Goal: Download file/media

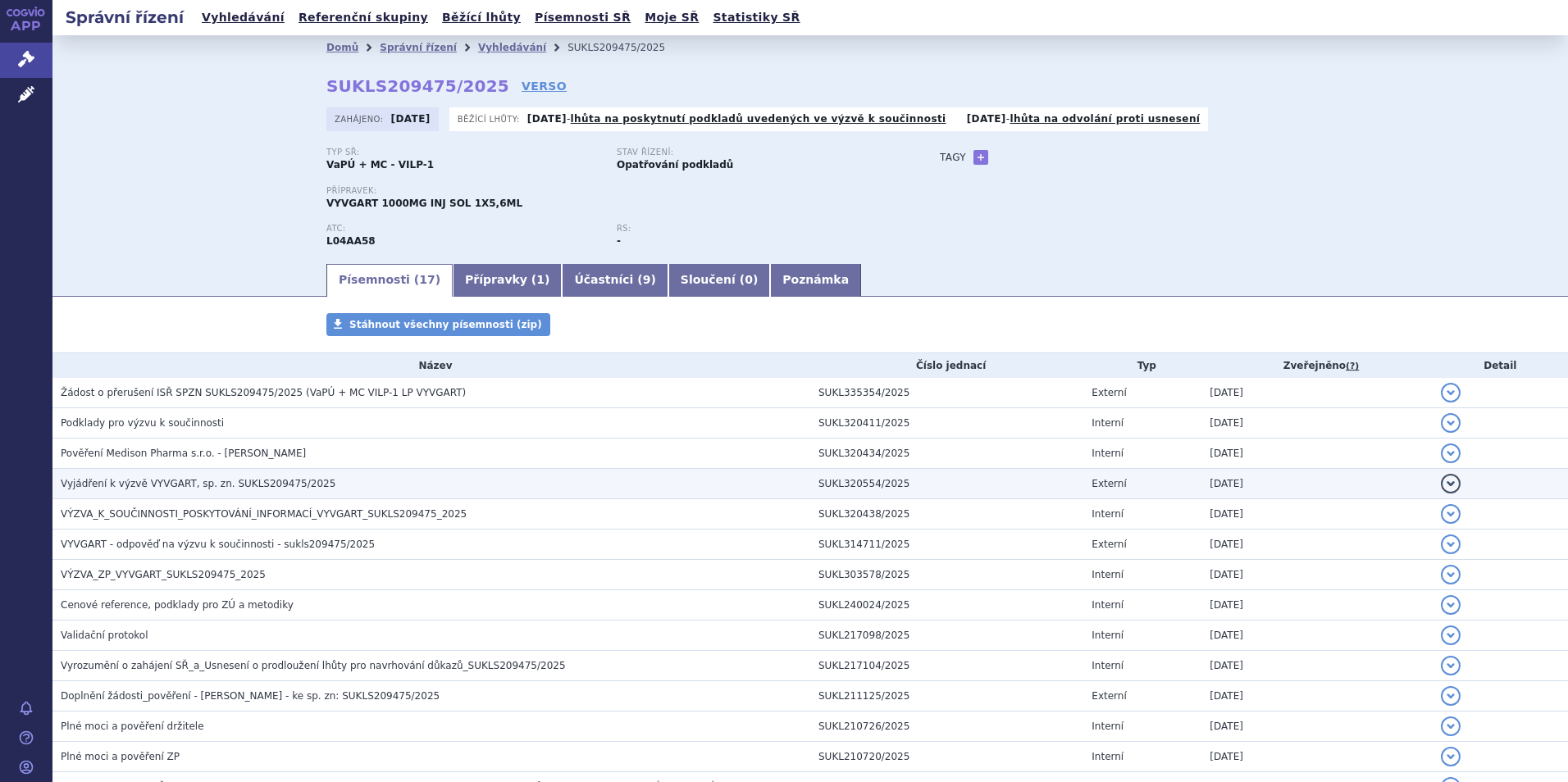
click at [126, 484] on span "Vyjádření k výzvě VYVGART, sp. zn. SUKLS209475/2025" at bounding box center [198, 484] width 275 height 11
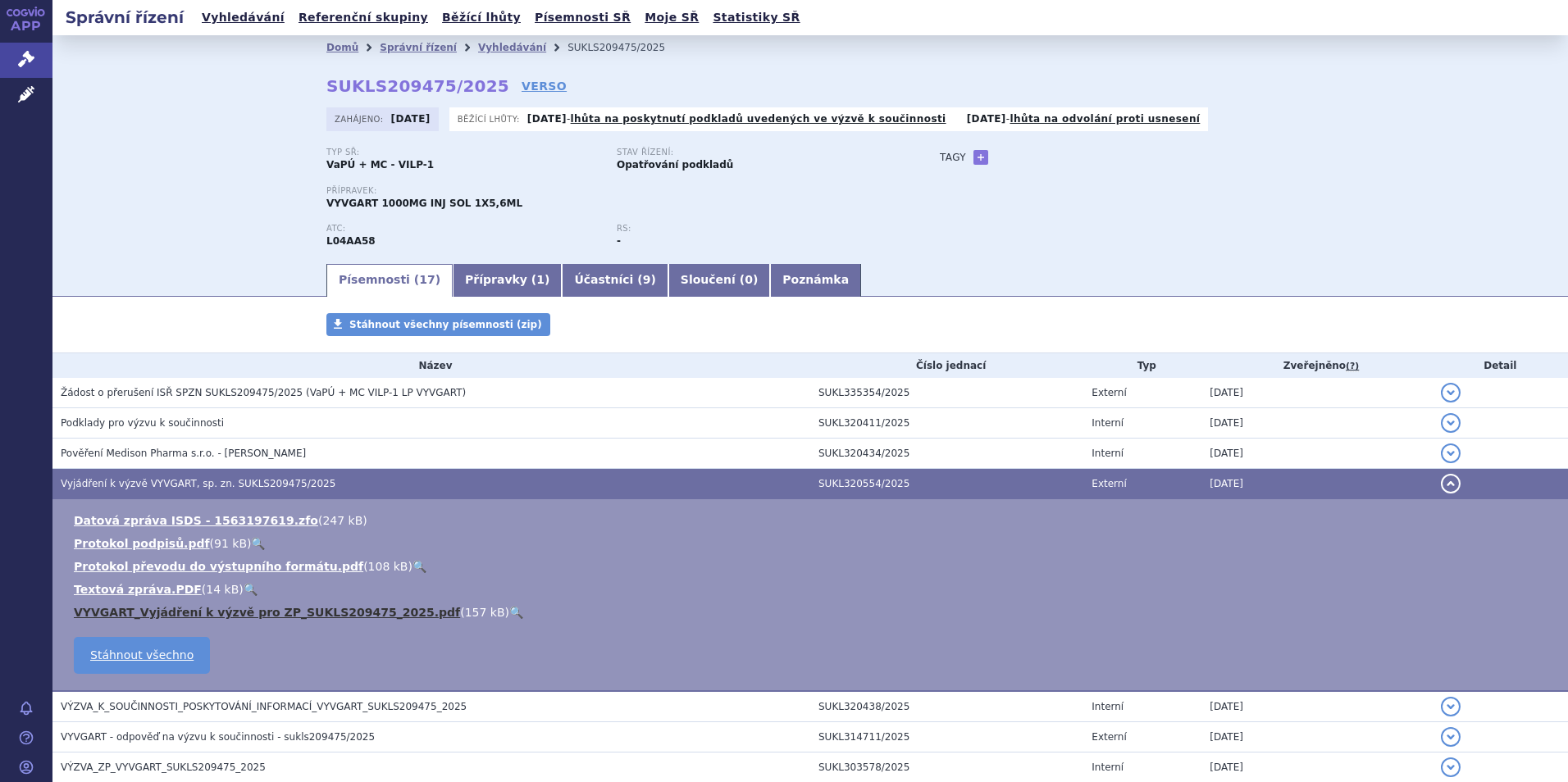
click at [156, 612] on link "VYVGART_Vyjádření k výzvě pro ZP_SUKLS209475_2025.pdf" at bounding box center [266, 612] width 386 height 13
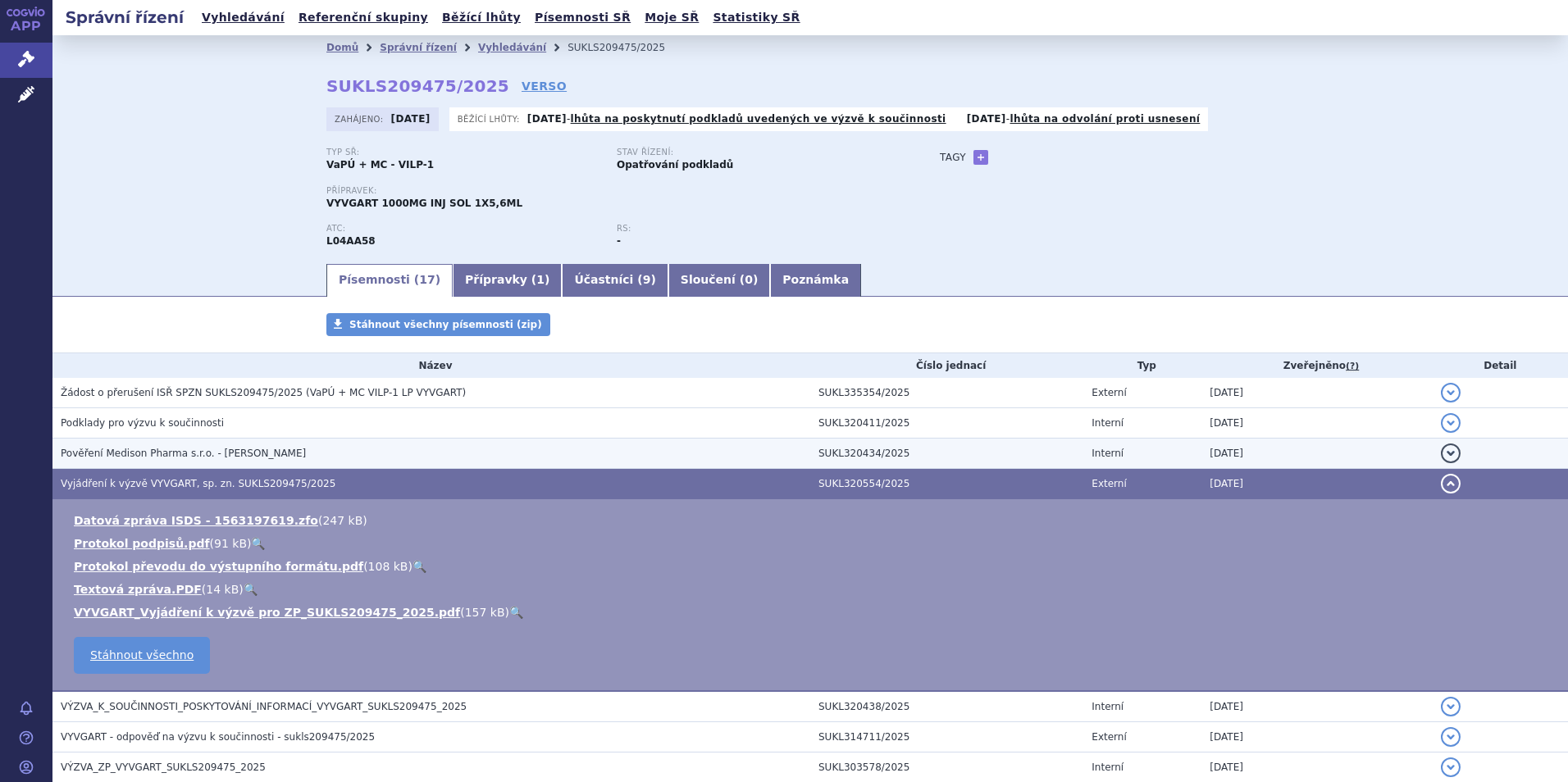
click at [177, 447] on span "Pověření Medison Pharma s.r.o. - [PERSON_NAME]" at bounding box center [183, 453] width 245 height 11
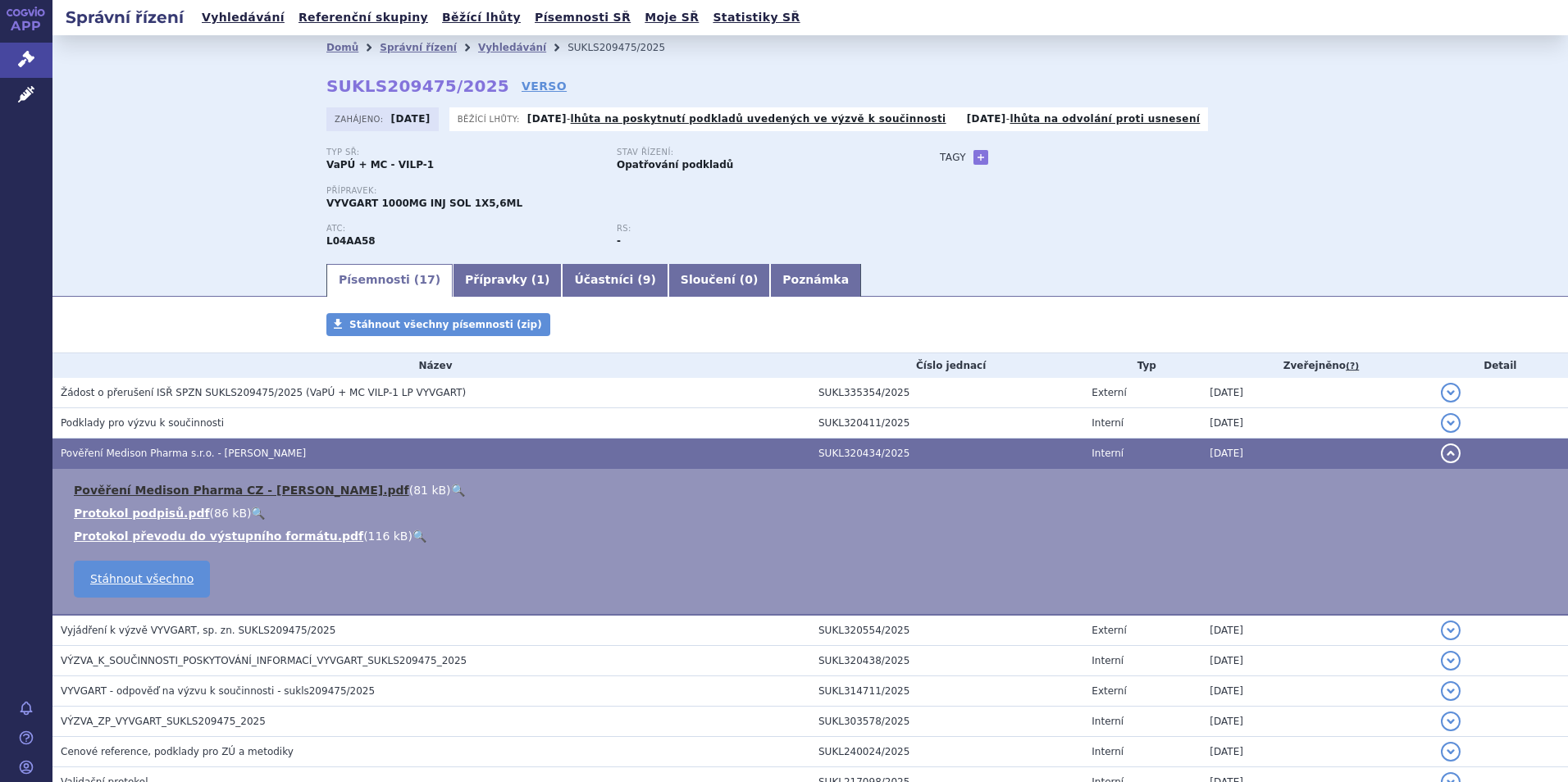
click at [191, 490] on link "Pověření Medison Pharma CZ - [PERSON_NAME].pdf" at bounding box center [241, 490] width 336 height 13
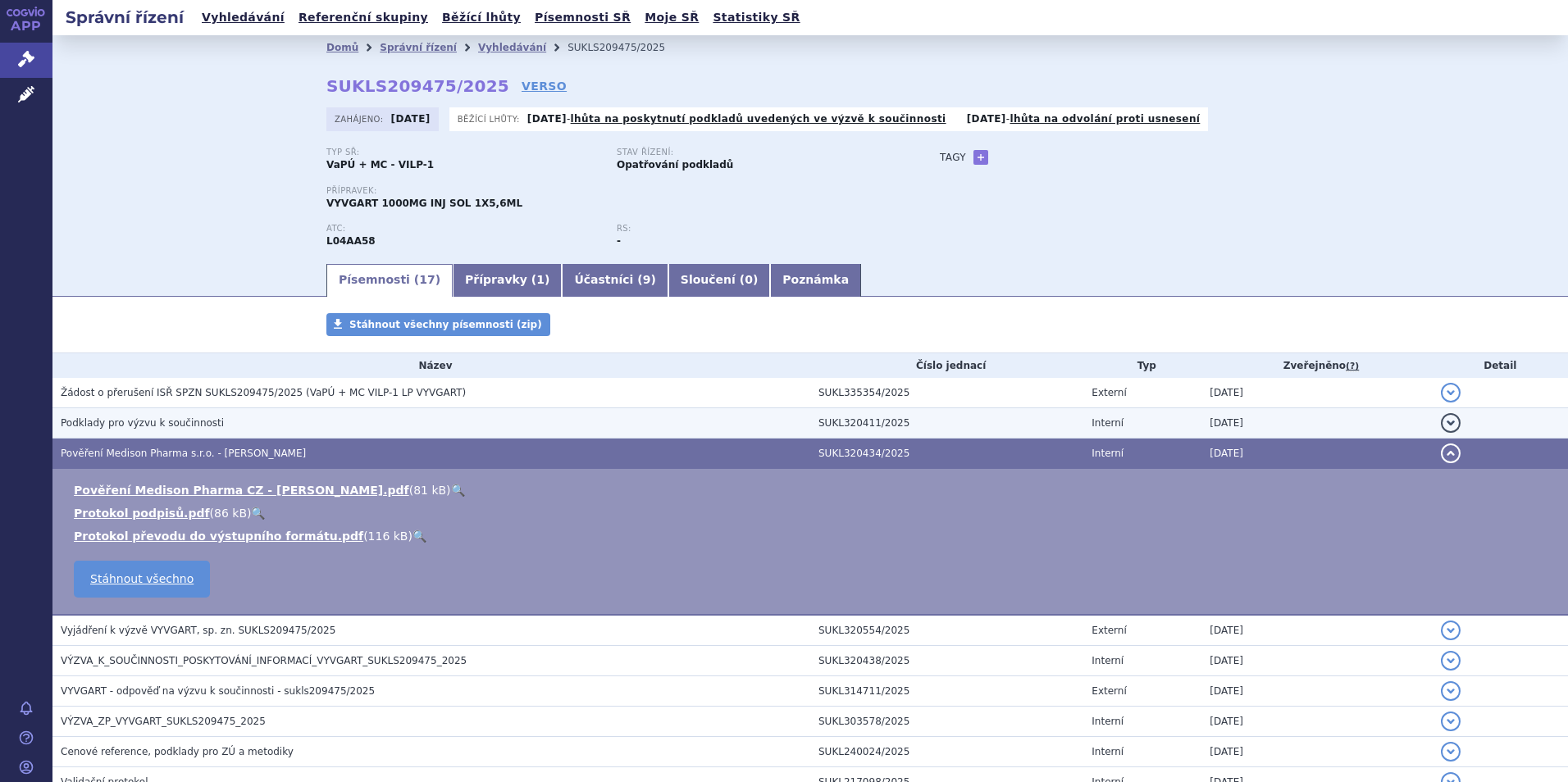
click at [157, 423] on span "Podklady pro výzvu k součinnosti" at bounding box center [142, 423] width 163 height 11
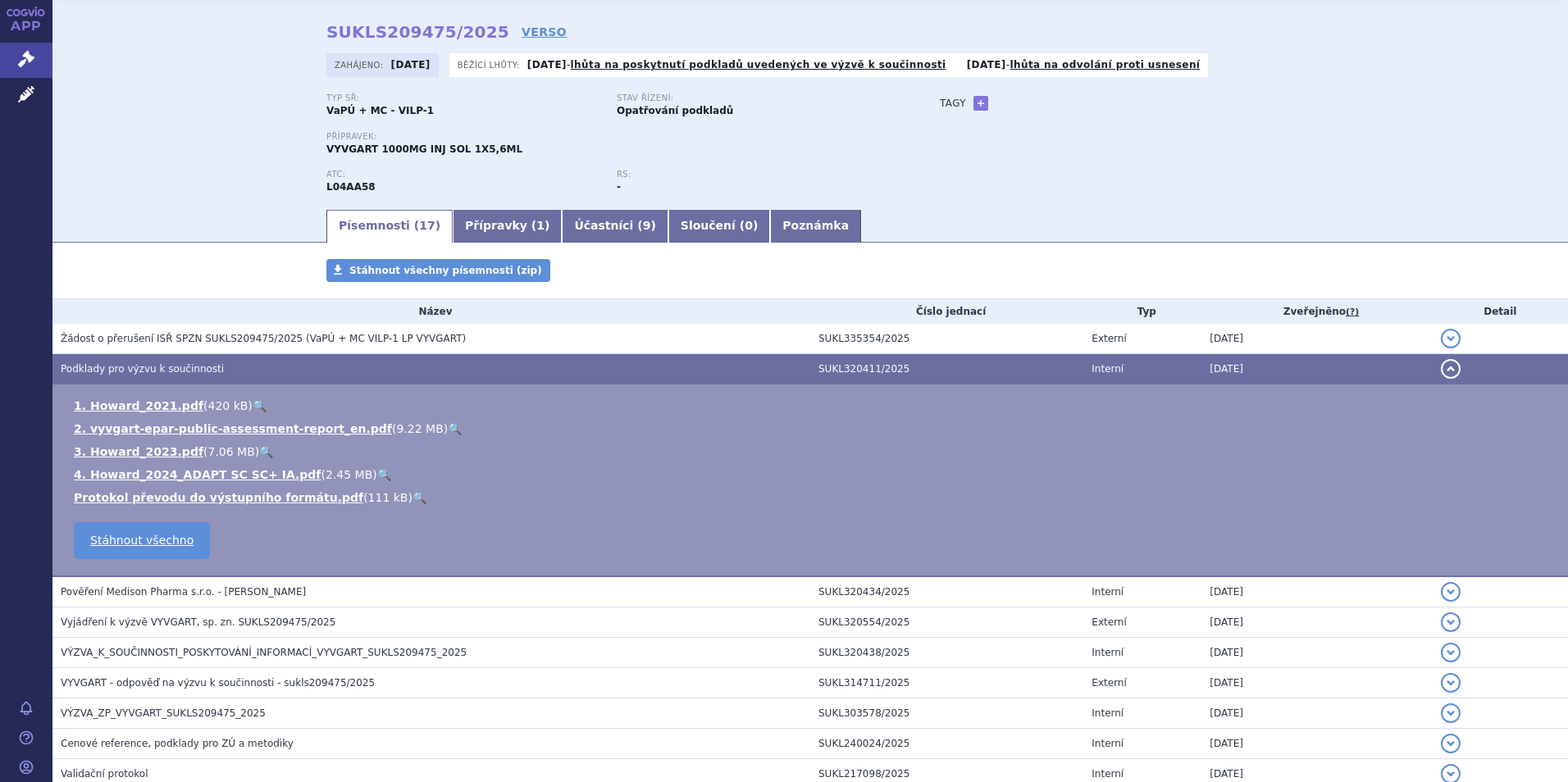
scroll to position [82, 0]
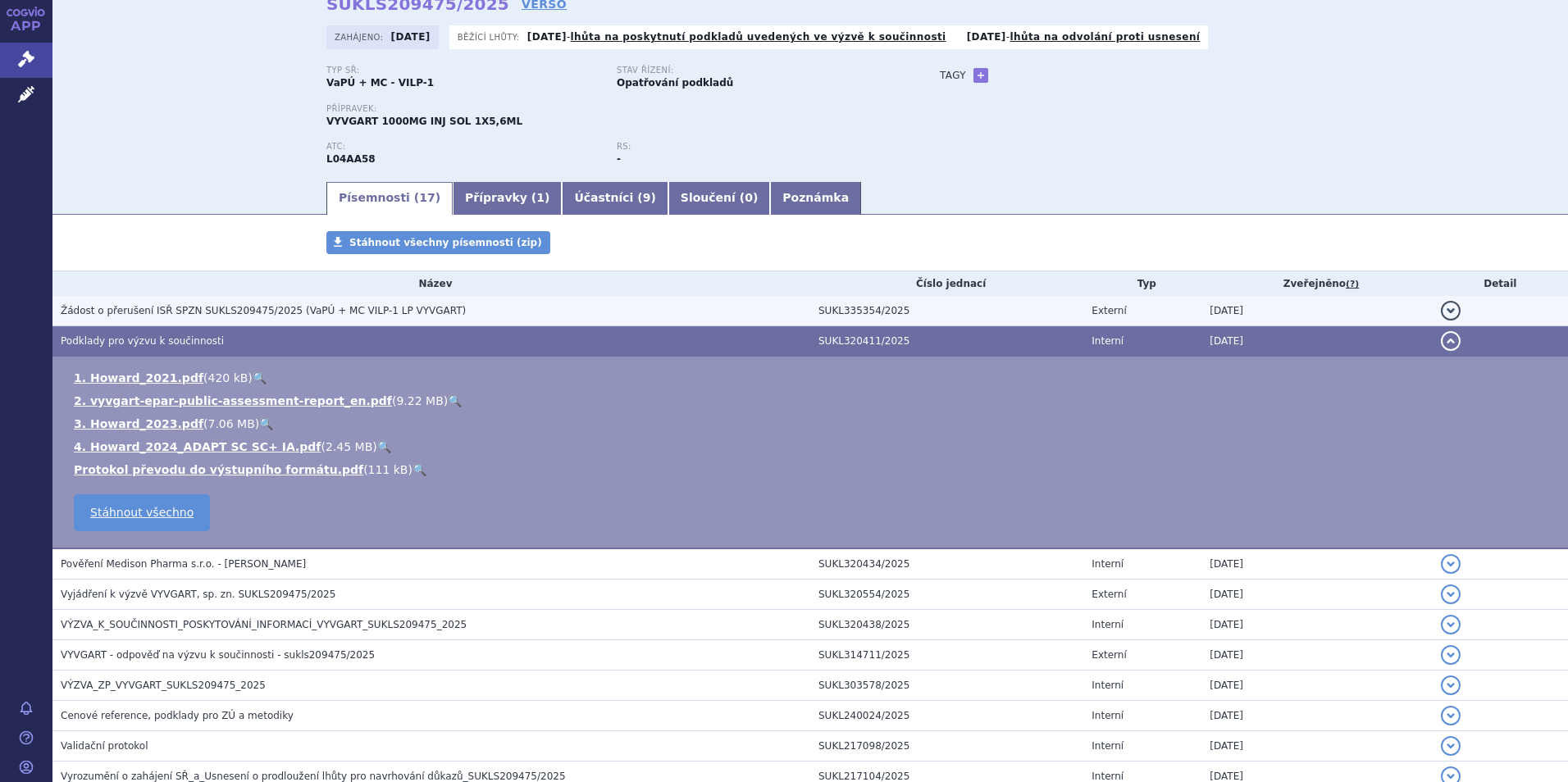
click at [196, 308] on span "Žádost o přerušení ISŘ SPZN SUKLS209475/2025 (VaPÚ + MC VILP-1 LP VYVGART)" at bounding box center [263, 311] width 405 height 11
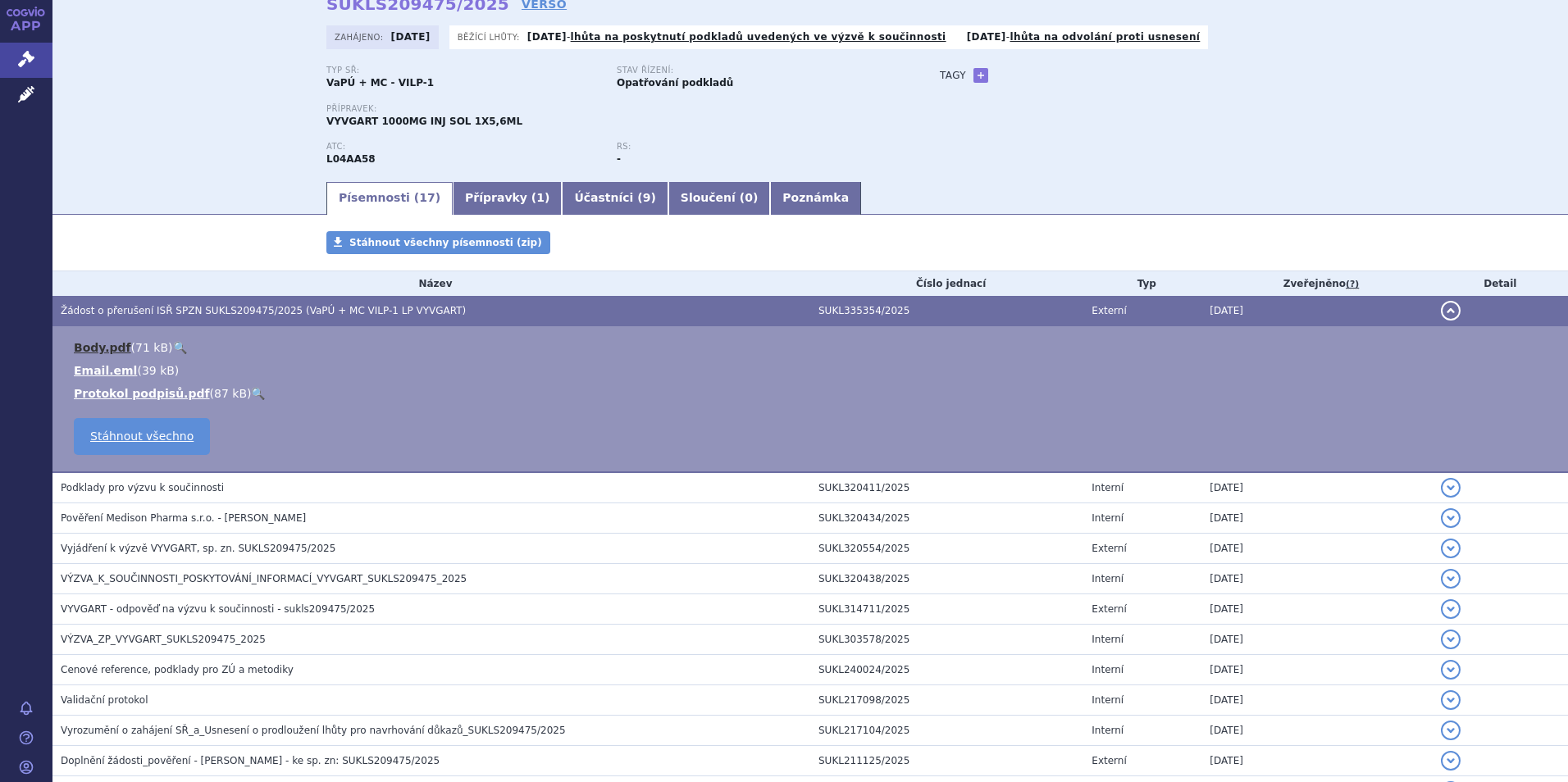
click at [93, 347] on link "Body.pdf" at bounding box center [102, 348] width 57 height 13
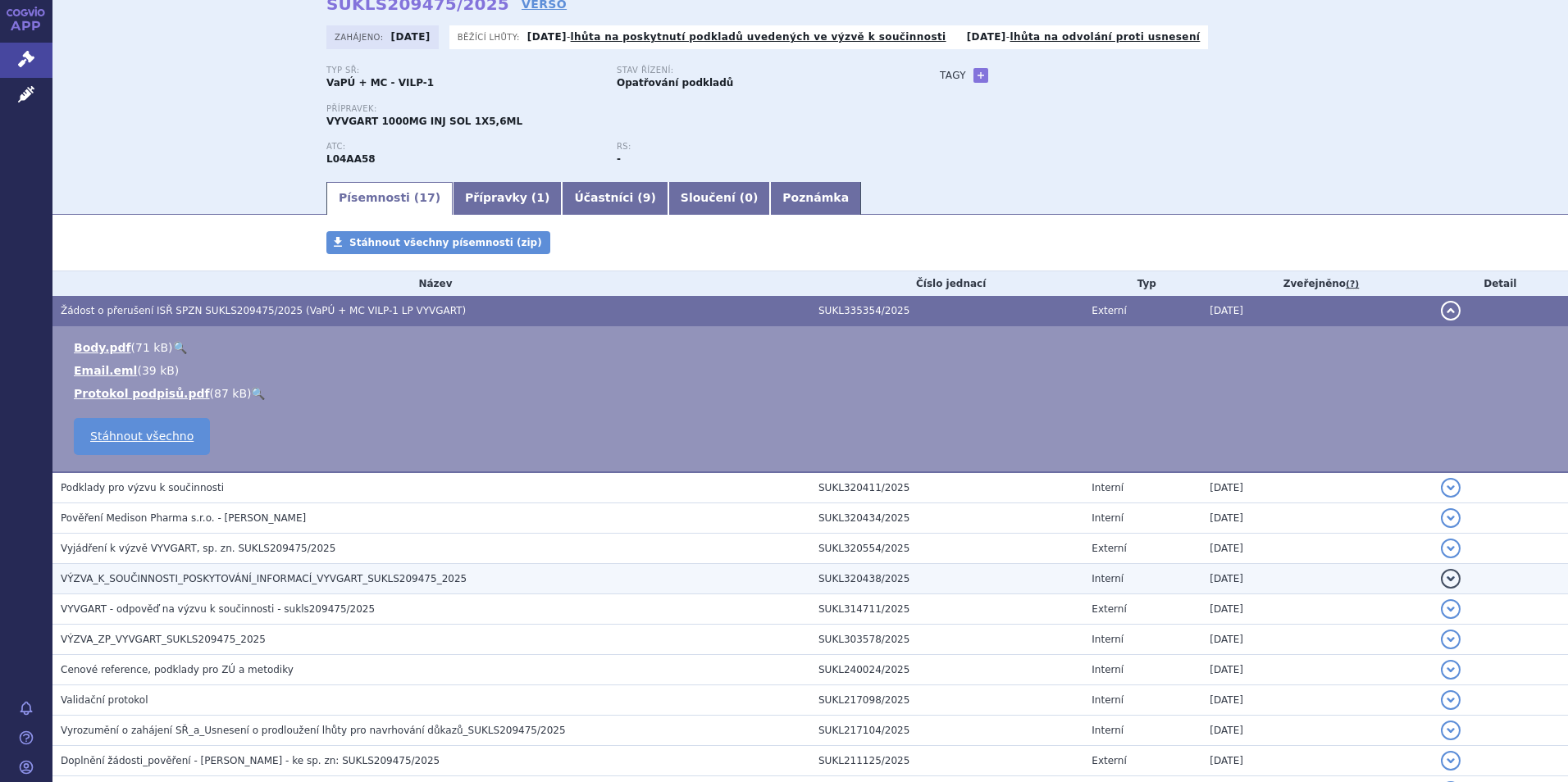
click at [143, 574] on span "VÝZVA_K_SOUČINNOSTI_POSKYTOVÁNÍ_INFORMACÍ_VYVGART_SUKLS209475_2025" at bounding box center [264, 579] width 406 height 11
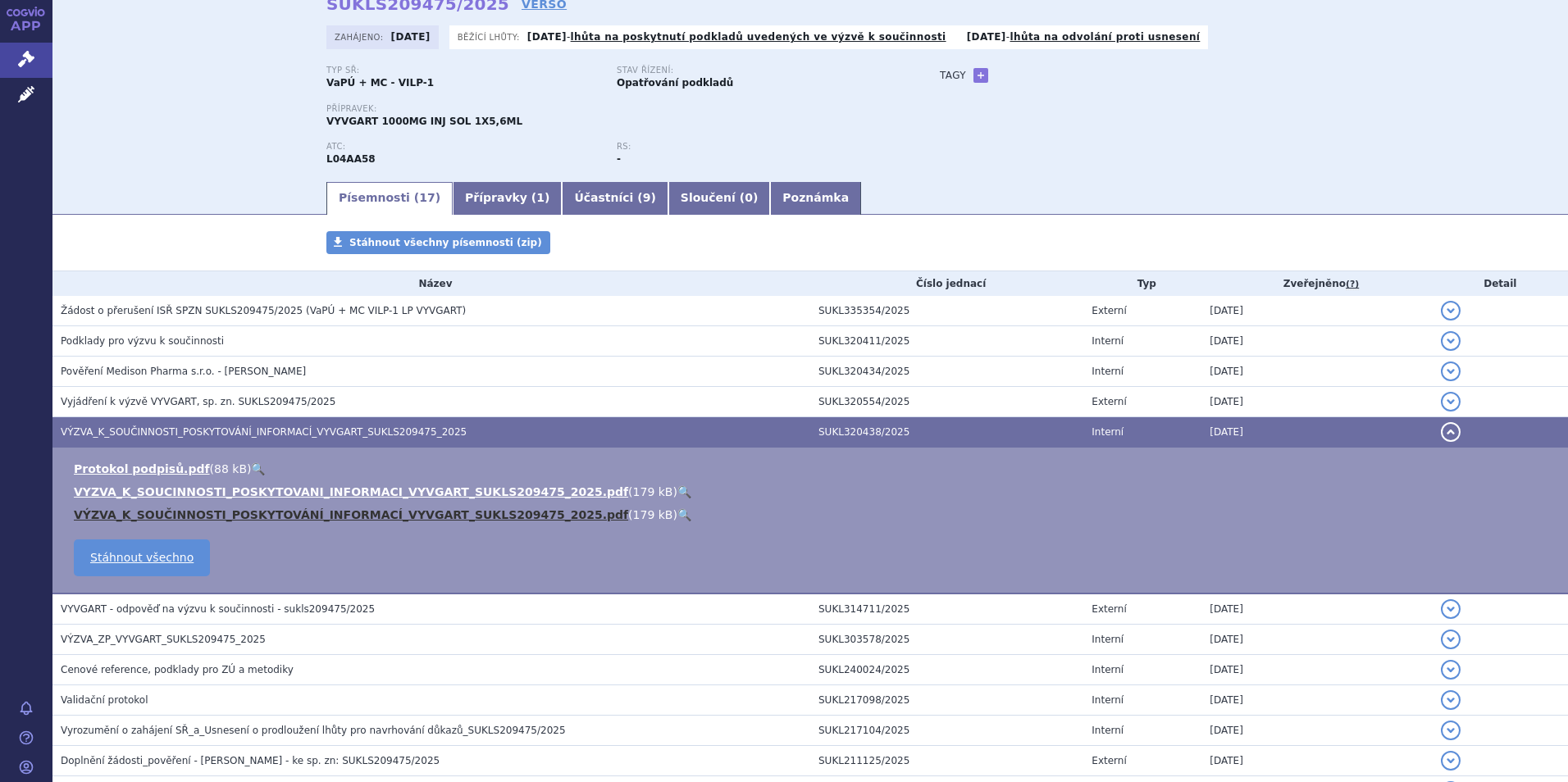
click at [259, 516] on link "VÝZVA_K_SOUČINNOSTI_POSKYTOVÁNÍ_INFORMACÍ_VYVGART_SUKLS209475_2025.pdf" at bounding box center [350, 515] width 554 height 13
